Goal: Information Seeking & Learning: Learn about a topic

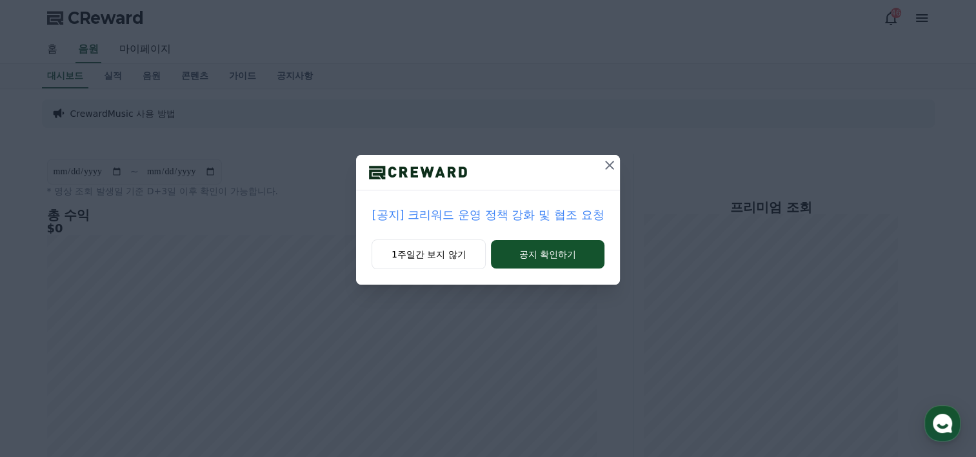
click at [609, 162] on icon at bounding box center [609, 164] width 15 height 15
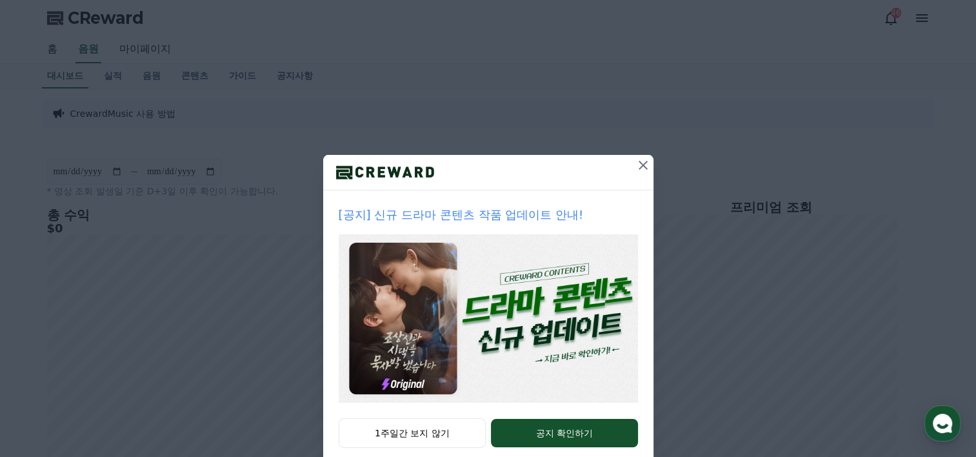
click at [637, 160] on icon at bounding box center [642, 164] width 15 height 15
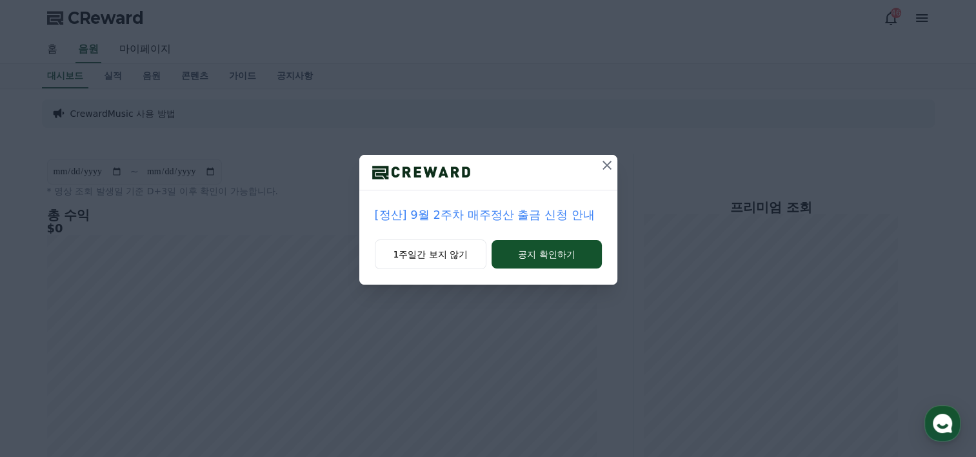
click at [606, 164] on icon at bounding box center [606, 165] width 9 height 9
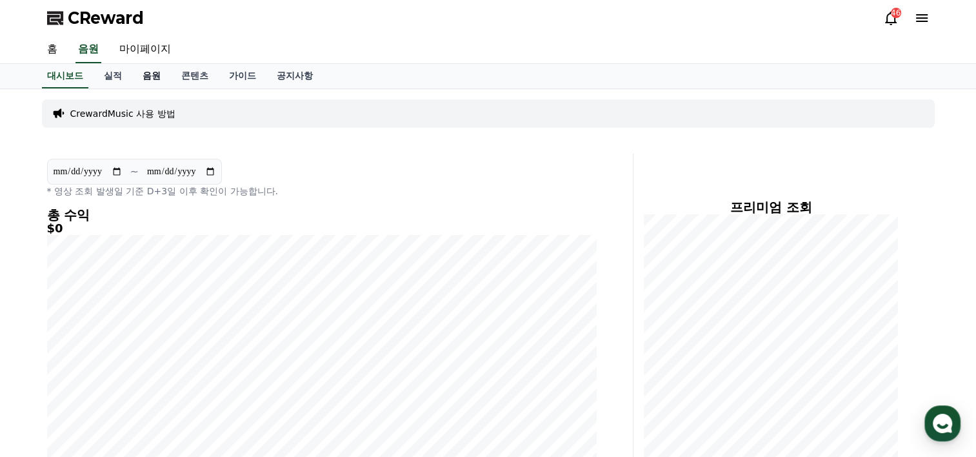
click at [149, 70] on link "음원" at bounding box center [151, 76] width 39 height 25
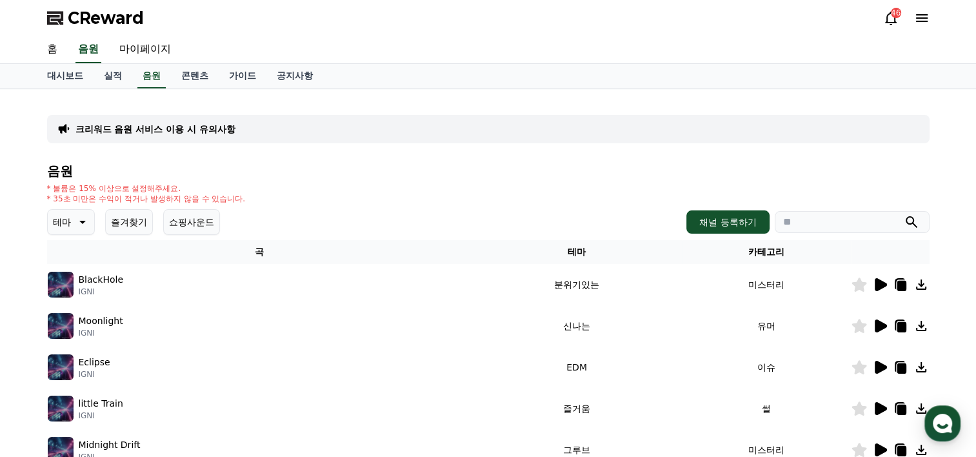
scroll to position [150, 0]
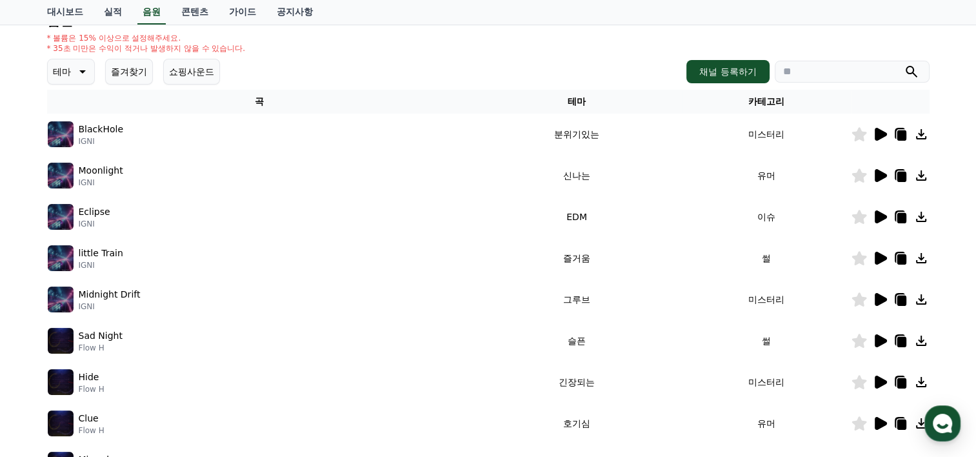
click at [876, 386] on icon at bounding box center [880, 381] width 12 height 13
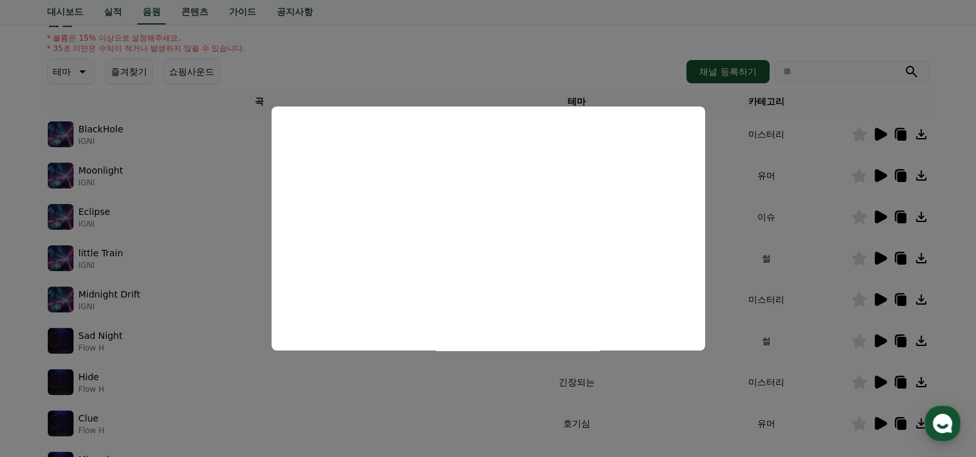
click at [706, 395] on button "close modal" at bounding box center [488, 228] width 976 height 457
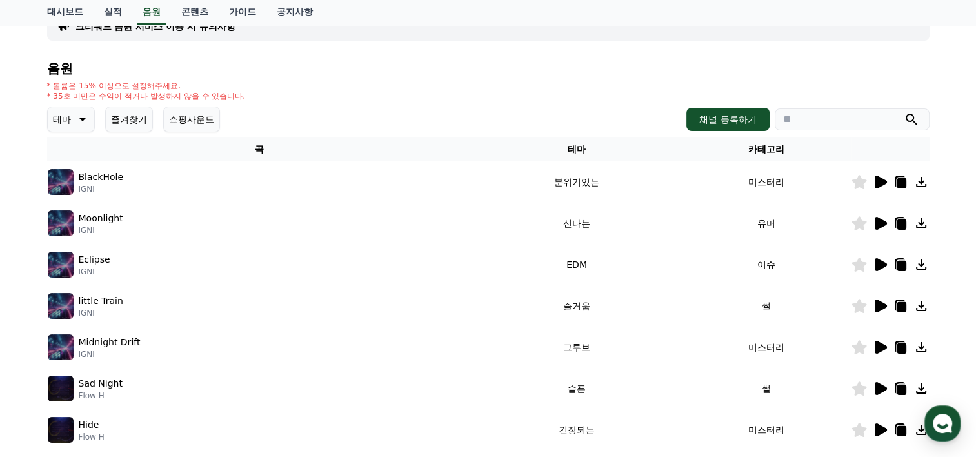
scroll to position [0, 0]
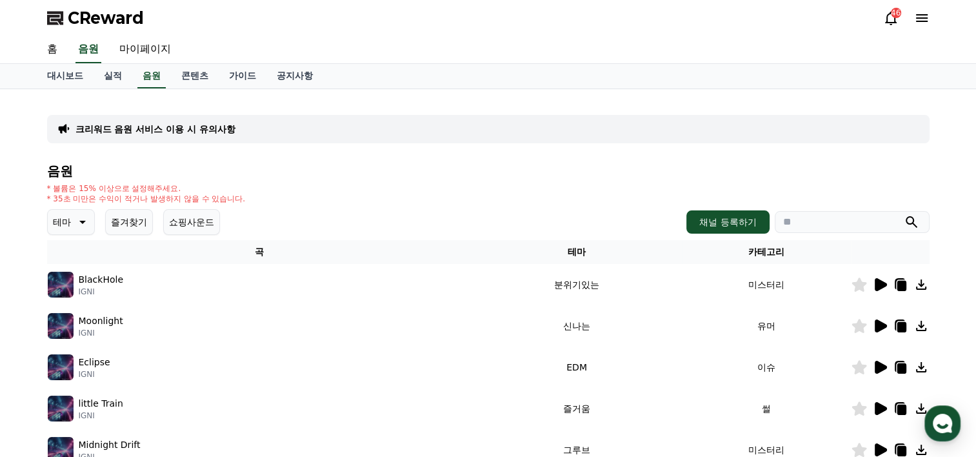
click at [84, 221] on icon at bounding box center [82, 222] width 6 height 3
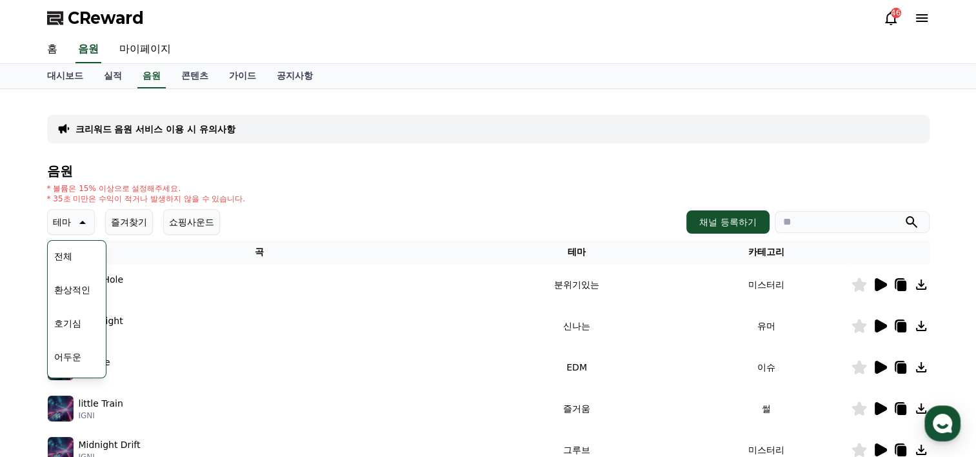
click at [79, 284] on button "환상적인" at bounding box center [72, 289] width 46 height 28
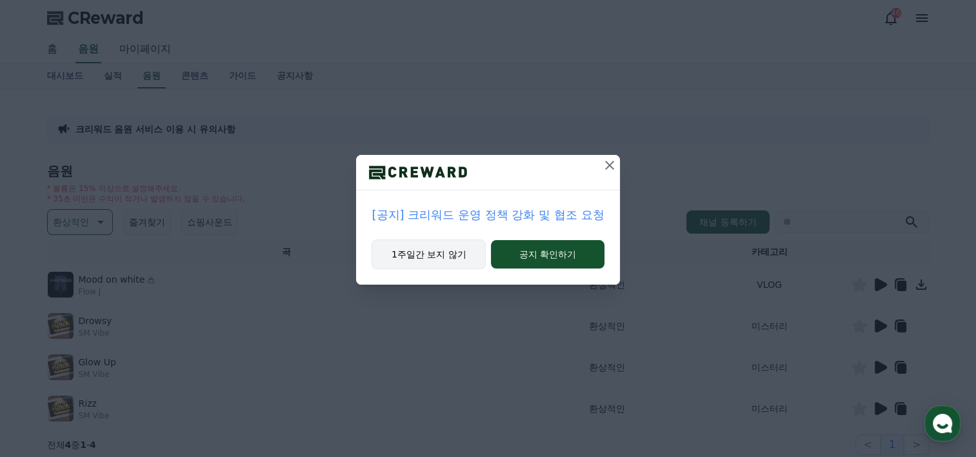
click at [457, 255] on button "1주일간 보지 않기" at bounding box center [428, 254] width 114 height 30
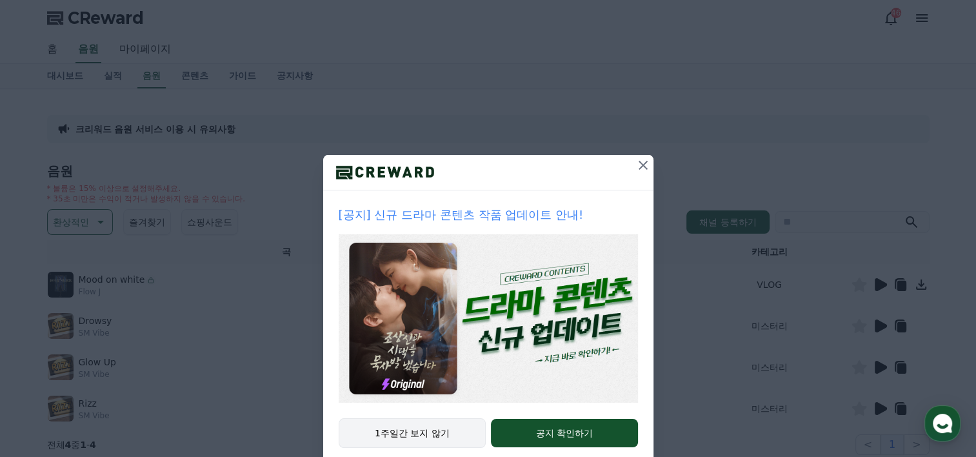
click at [424, 435] on button "1주일간 보지 않기" at bounding box center [413, 433] width 148 height 30
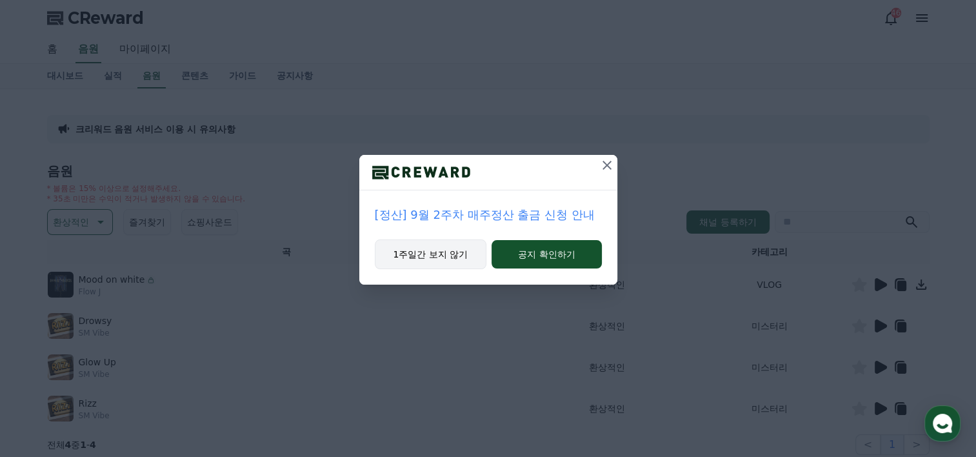
click at [455, 250] on button "1주일간 보지 않기" at bounding box center [431, 254] width 112 height 30
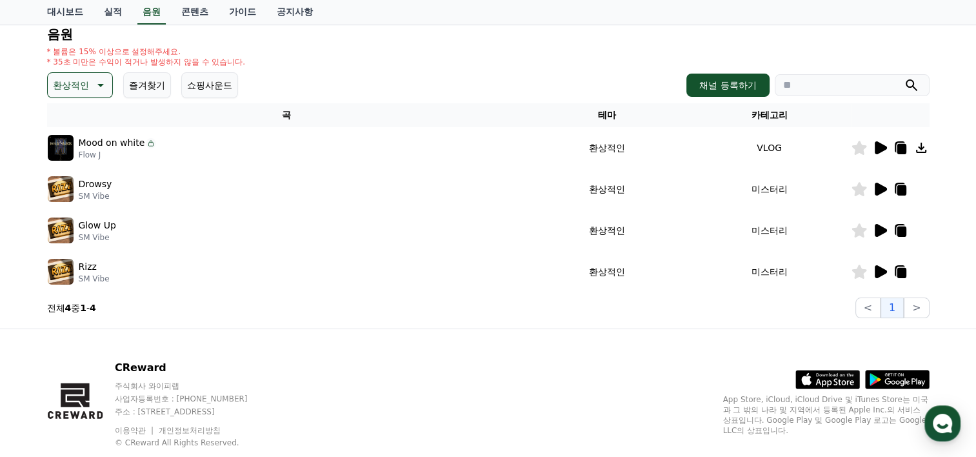
scroll to position [150, 0]
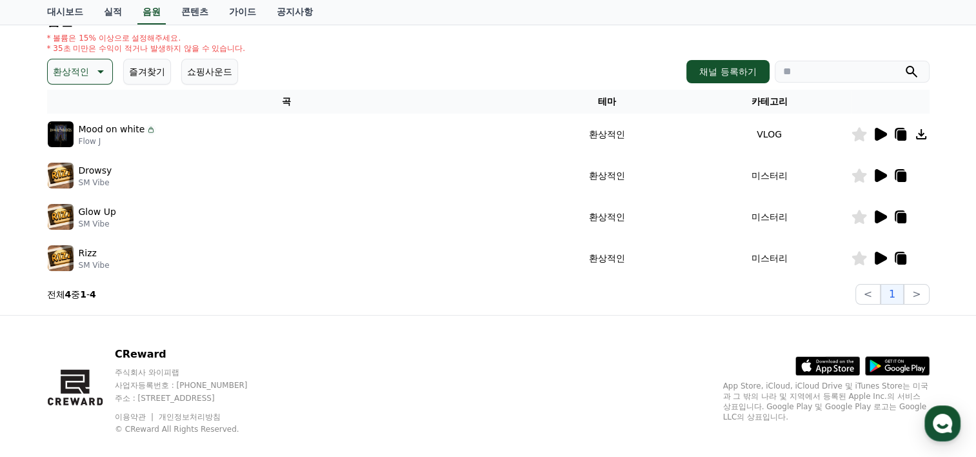
click at [880, 257] on icon at bounding box center [880, 257] width 12 height 13
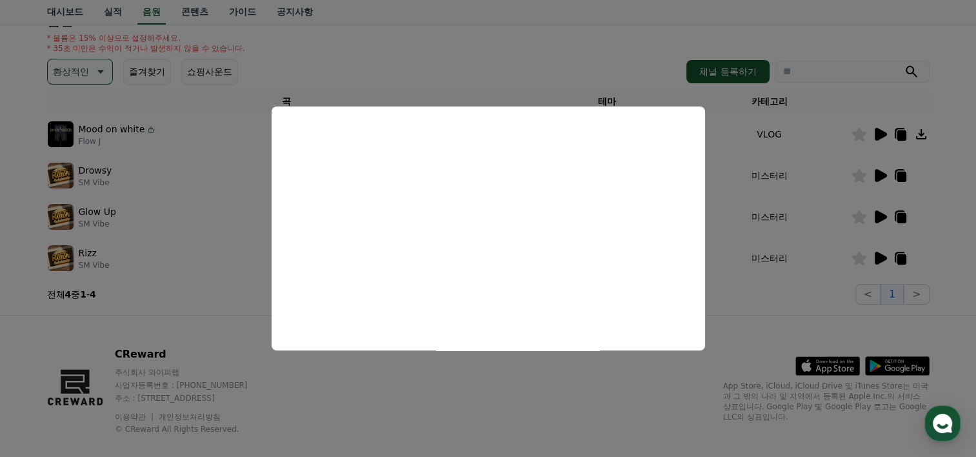
click at [875, 219] on button "close modal" at bounding box center [488, 228] width 976 height 457
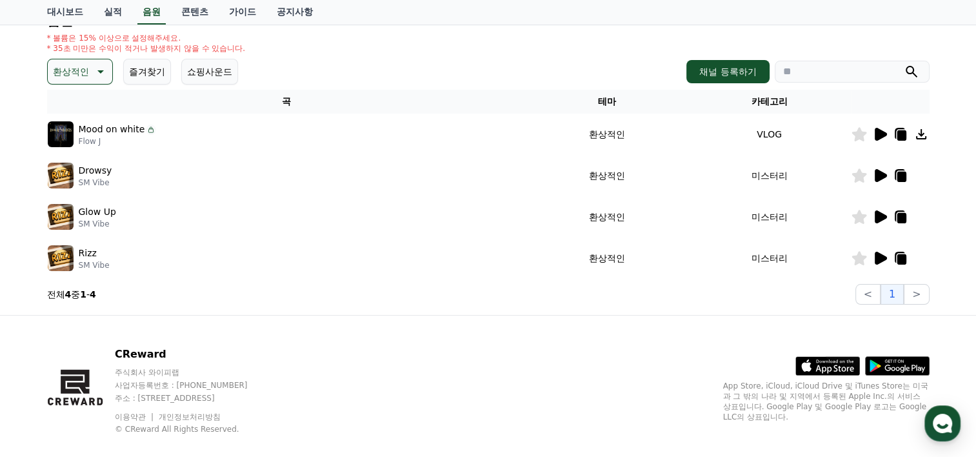
click at [877, 217] on icon at bounding box center [880, 216] width 12 height 13
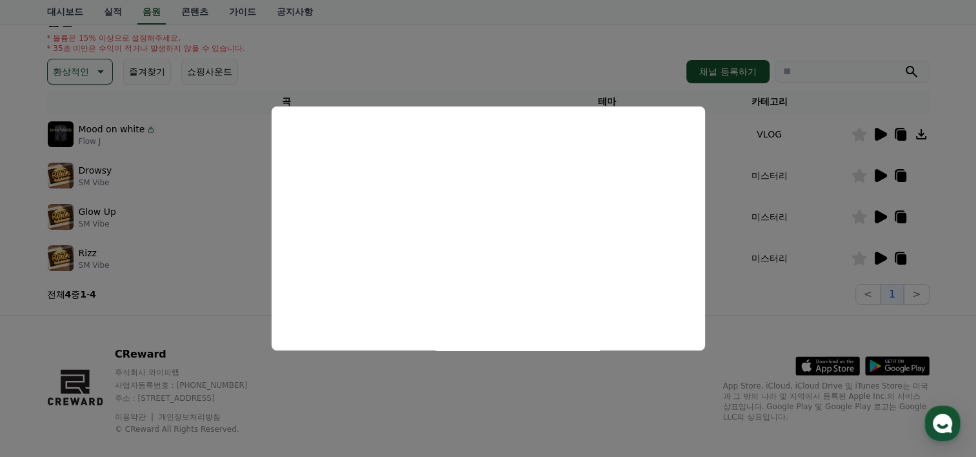
click at [880, 170] on button "close modal" at bounding box center [488, 228] width 976 height 457
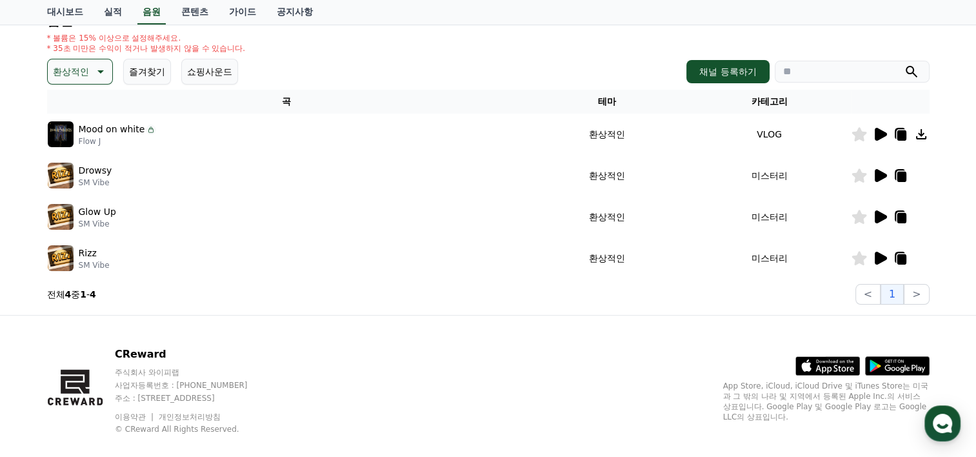
click at [94, 70] on icon at bounding box center [99, 71] width 15 height 15
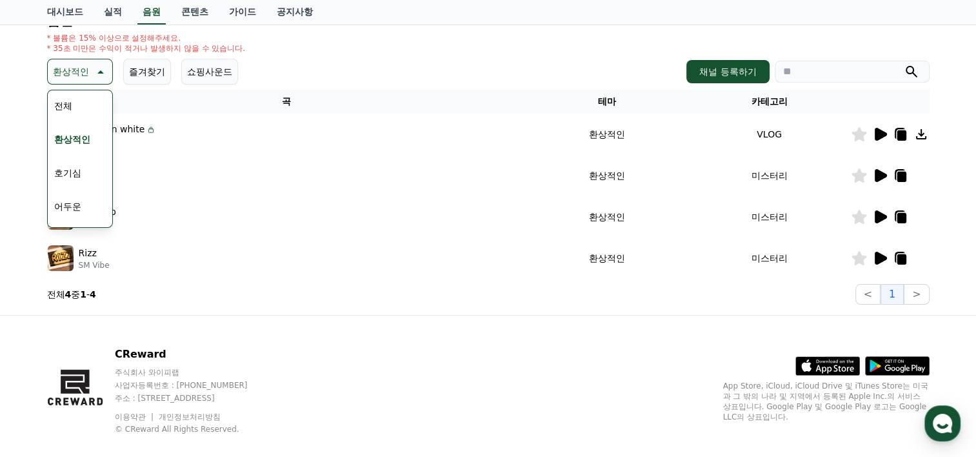
click at [70, 103] on button "전체" at bounding box center [63, 106] width 28 height 28
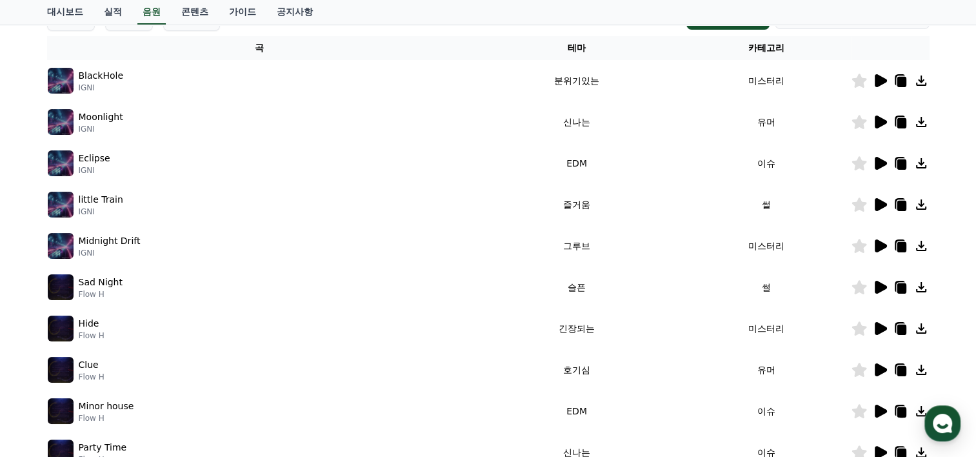
scroll to position [300, 0]
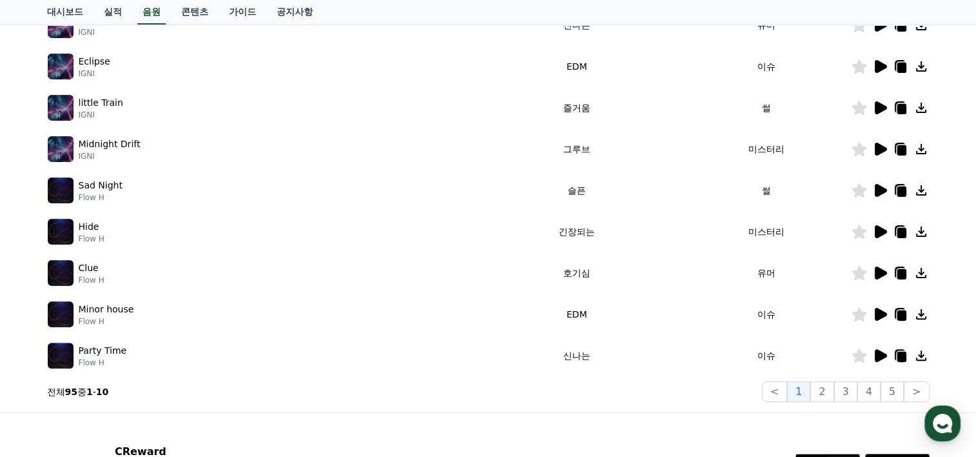
click at [881, 312] on icon at bounding box center [880, 314] width 12 height 13
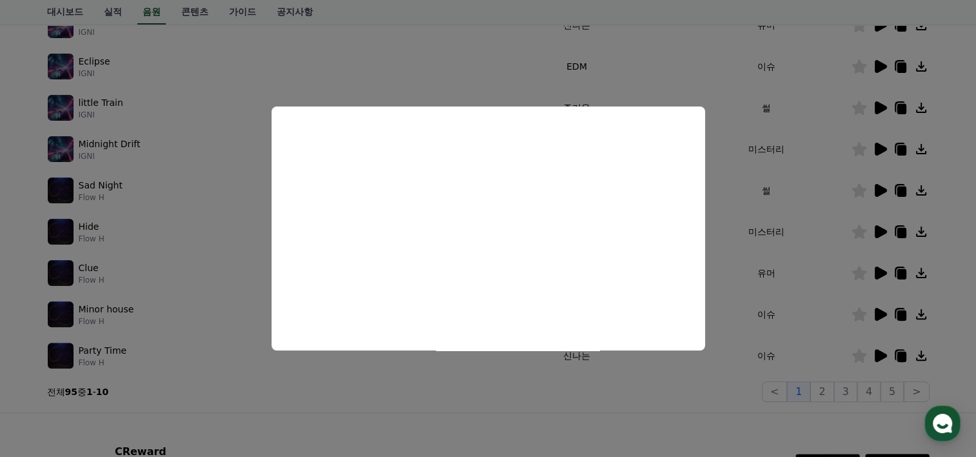
click at [880, 350] on button "close modal" at bounding box center [488, 228] width 976 height 457
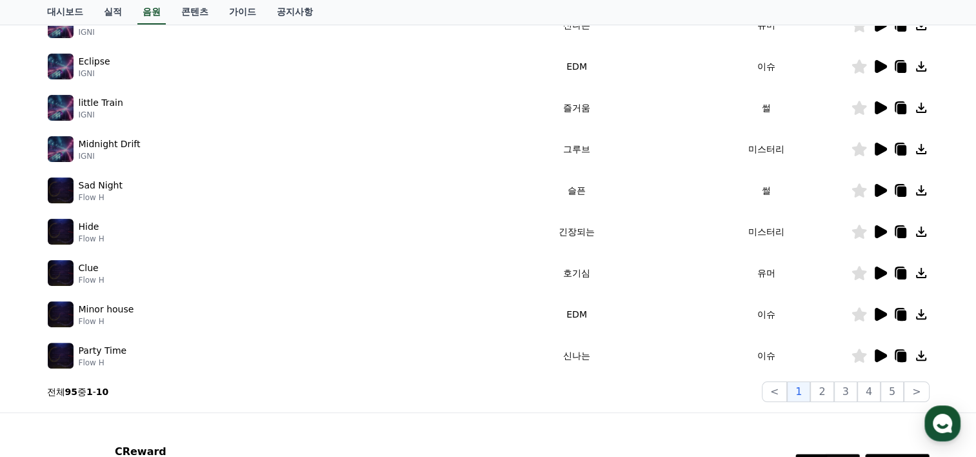
click at [882, 63] on icon at bounding box center [880, 66] width 12 height 13
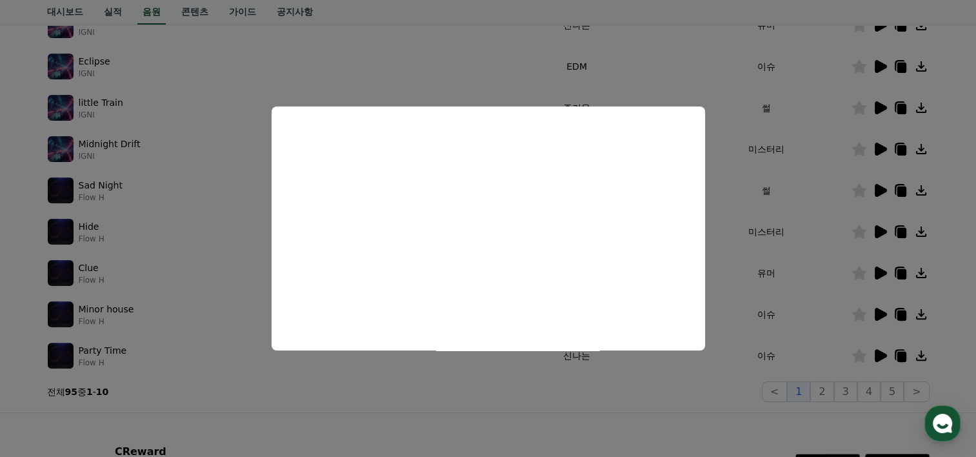
click at [881, 24] on button "close modal" at bounding box center [488, 228] width 976 height 457
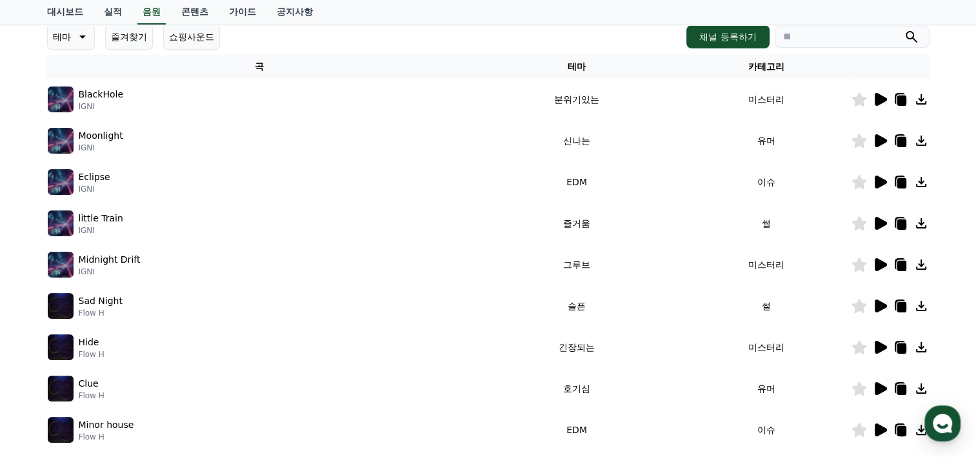
scroll to position [150, 0]
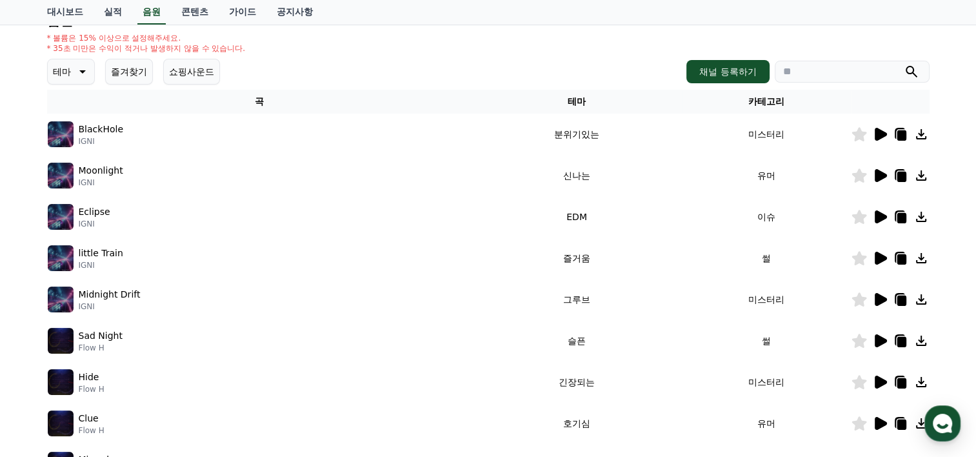
click at [879, 132] on icon at bounding box center [880, 134] width 12 height 13
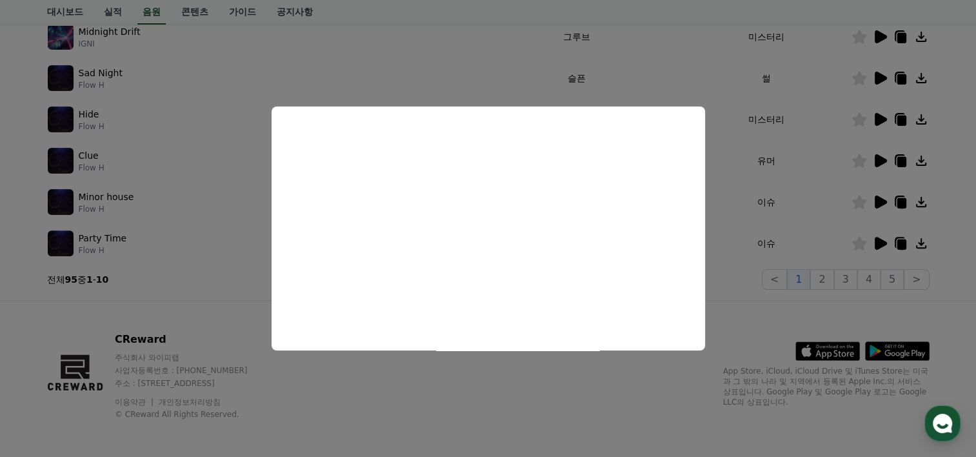
scroll to position [415, 0]
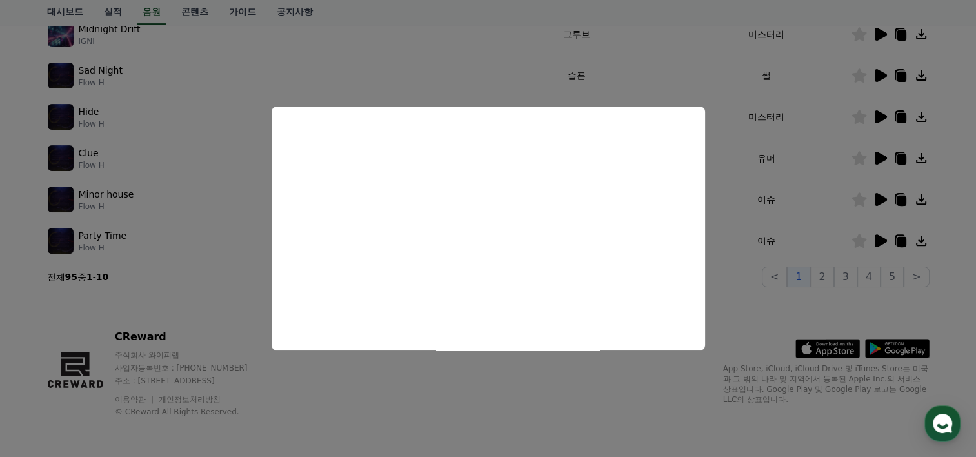
click at [827, 273] on button "close modal" at bounding box center [488, 228] width 976 height 457
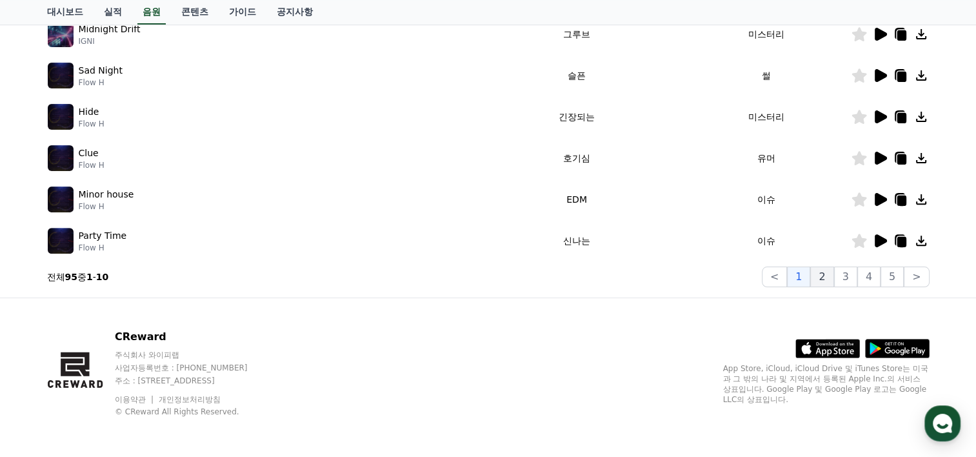
click at [823, 272] on button "2" at bounding box center [821, 276] width 23 height 21
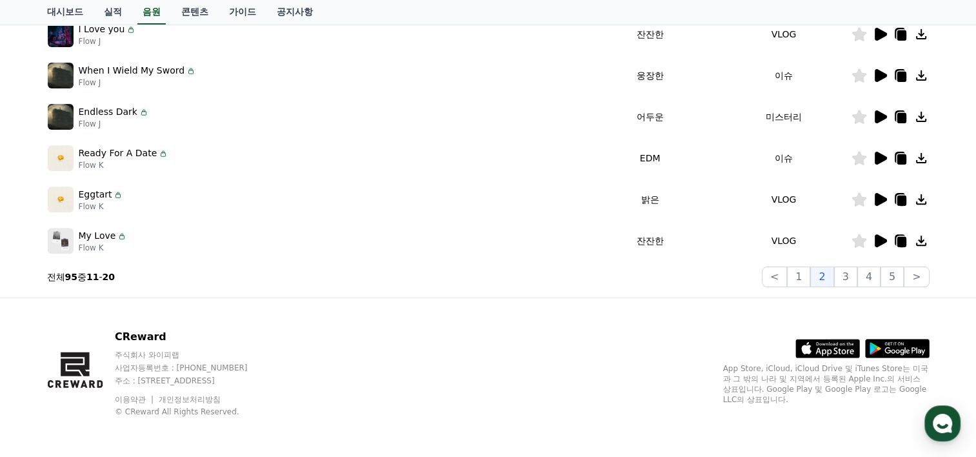
click at [880, 236] on icon at bounding box center [880, 240] width 12 height 13
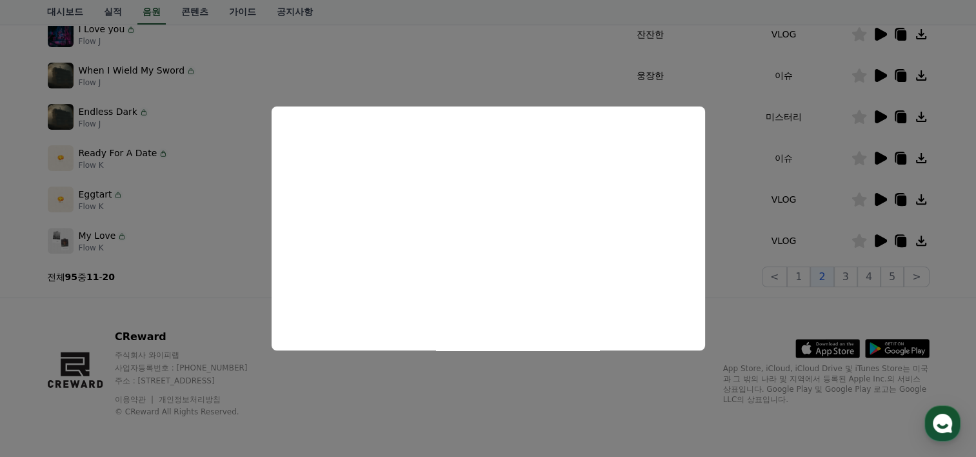
click at [729, 302] on button "close modal" at bounding box center [488, 228] width 976 height 457
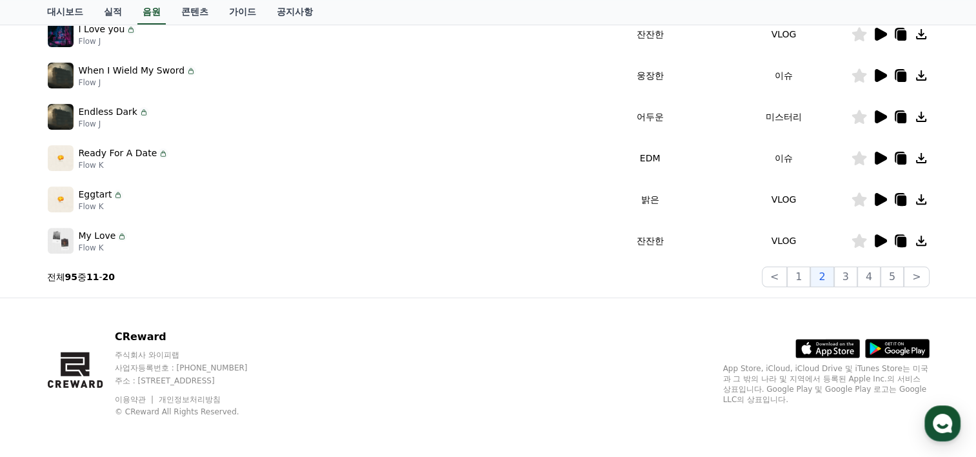
click at [901, 242] on icon at bounding box center [900, 242] width 9 height 10
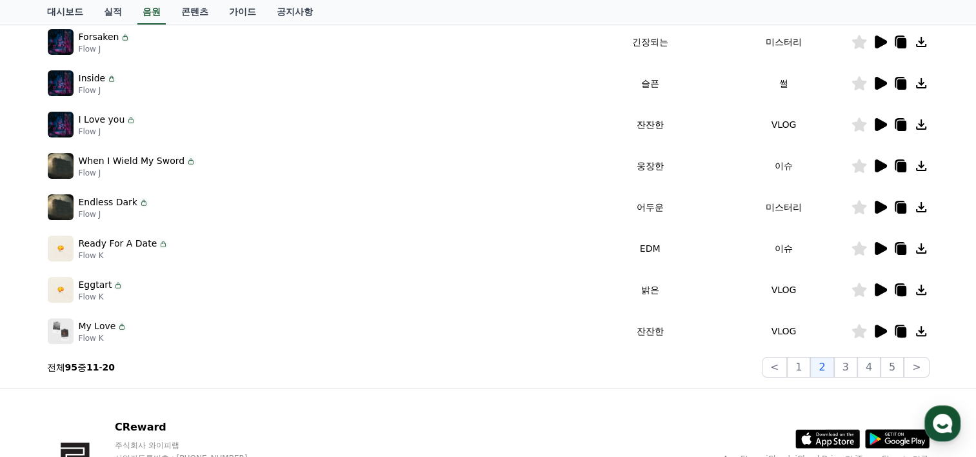
scroll to position [415, 0]
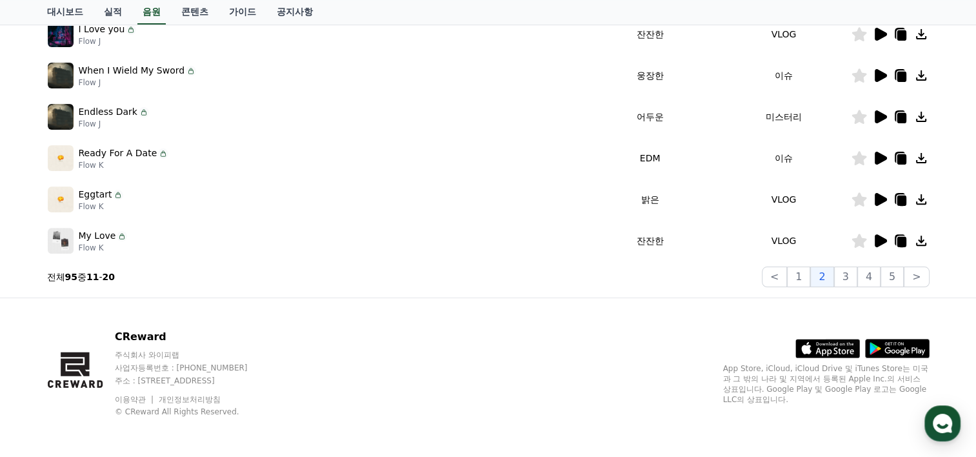
click at [919, 242] on icon at bounding box center [920, 240] width 15 height 15
click at [895, 240] on icon at bounding box center [899, 240] width 10 height 12
click at [876, 196] on icon at bounding box center [880, 199] width 12 height 13
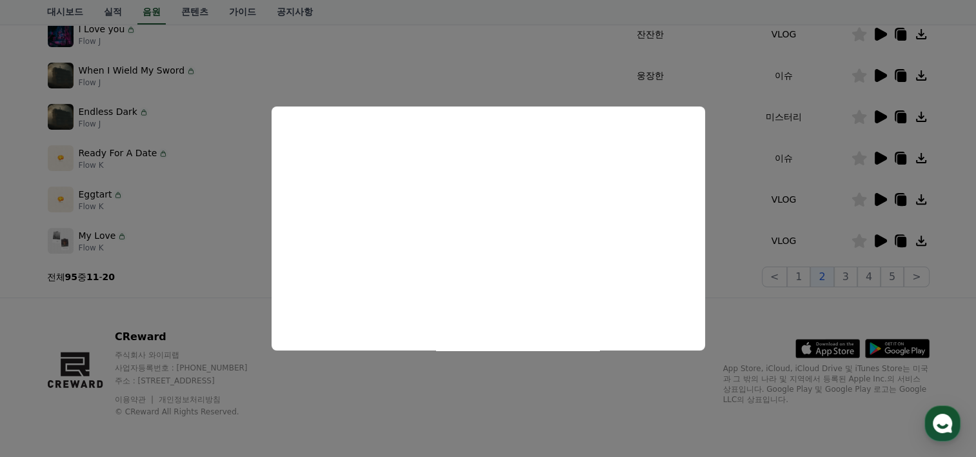
click at [900, 201] on button "close modal" at bounding box center [488, 228] width 976 height 457
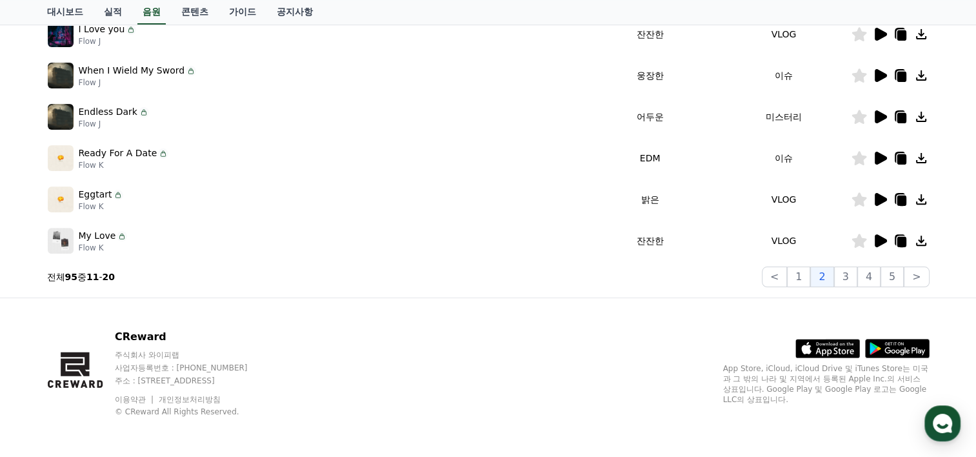
click at [901, 196] on icon at bounding box center [900, 200] width 9 height 10
